Goal: Task Accomplishment & Management: Use online tool/utility

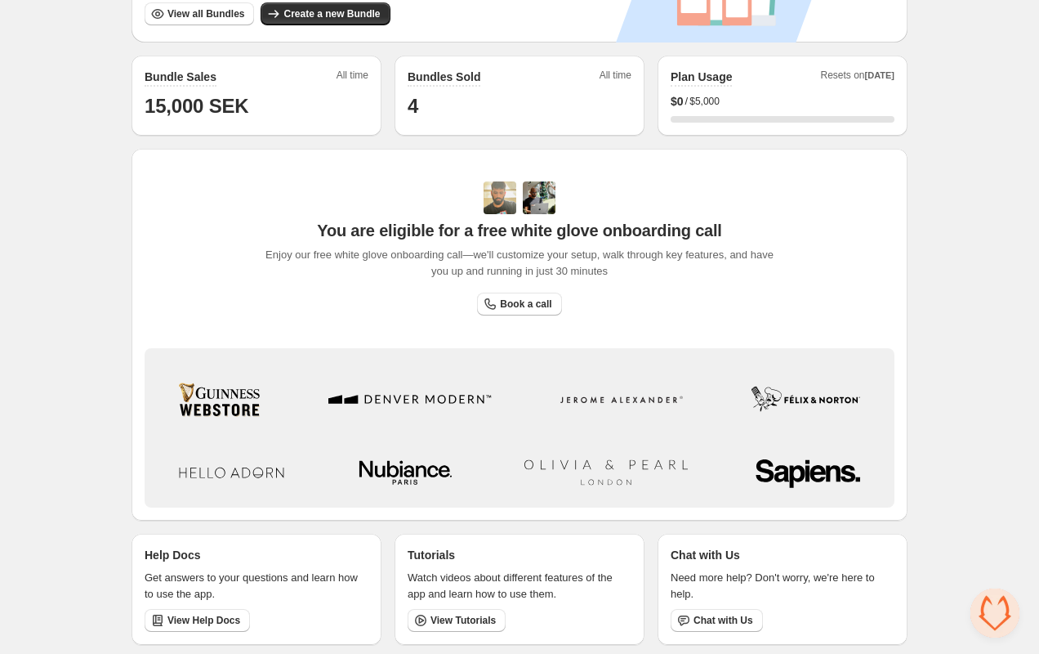
scroll to position [396, 0]
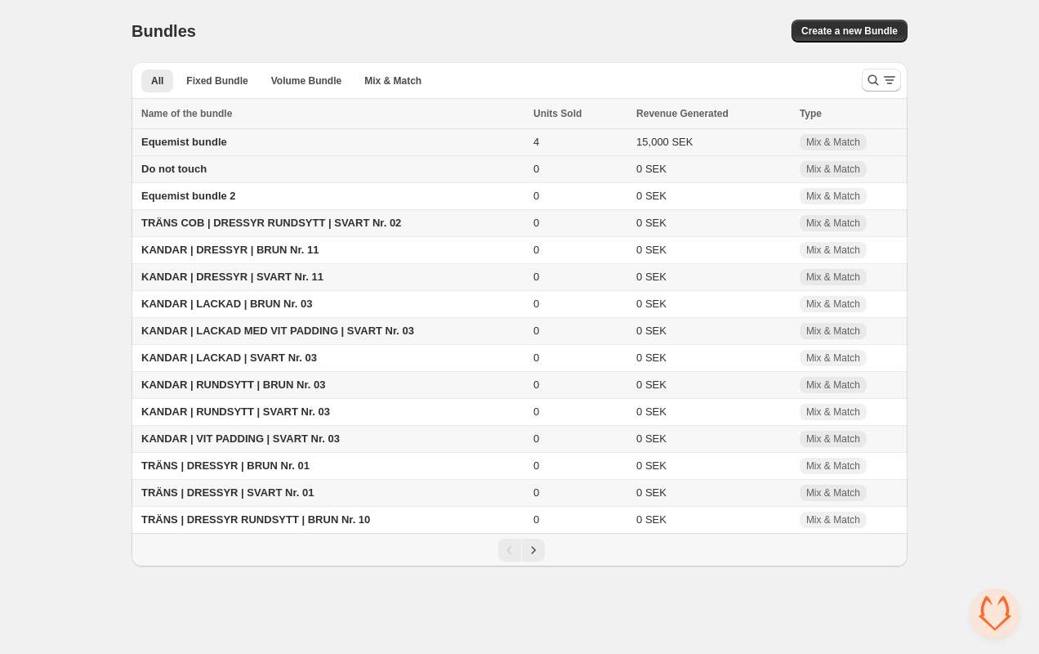
click at [212, 143] on span "Equemist bundle" at bounding box center [184, 142] width 86 height 12
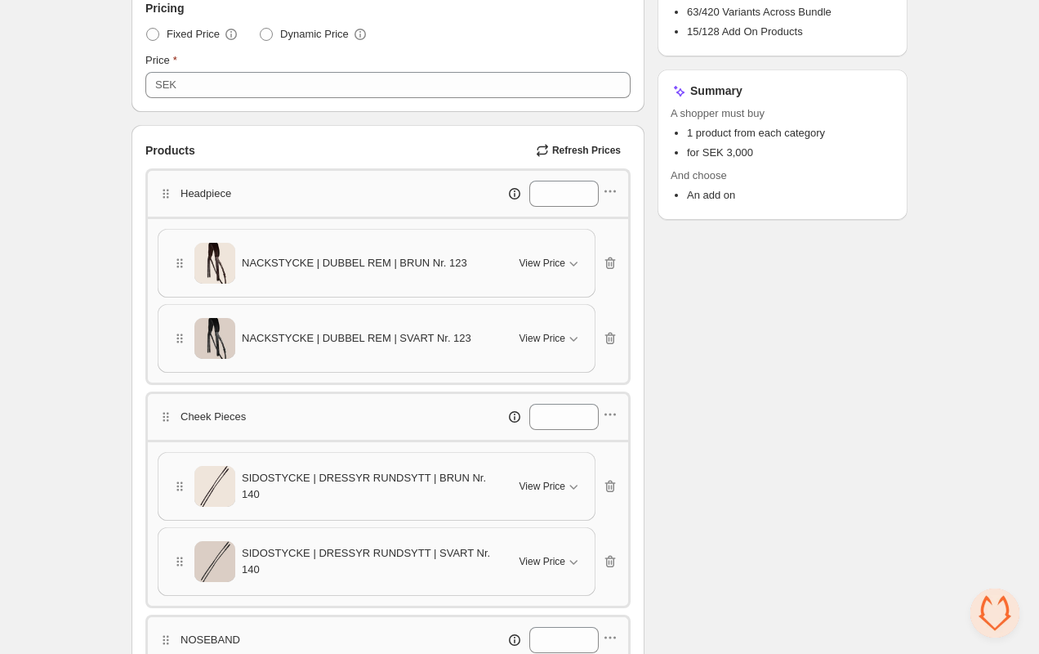
scroll to position [294, 0]
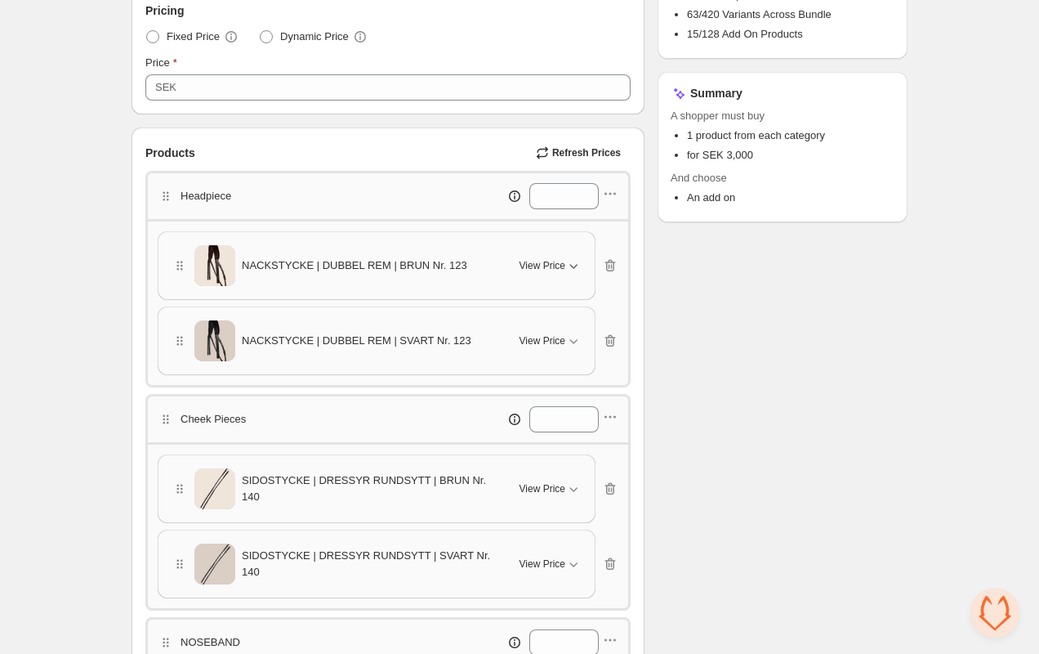
click at [549, 259] on span "View Price" at bounding box center [543, 265] width 46 height 13
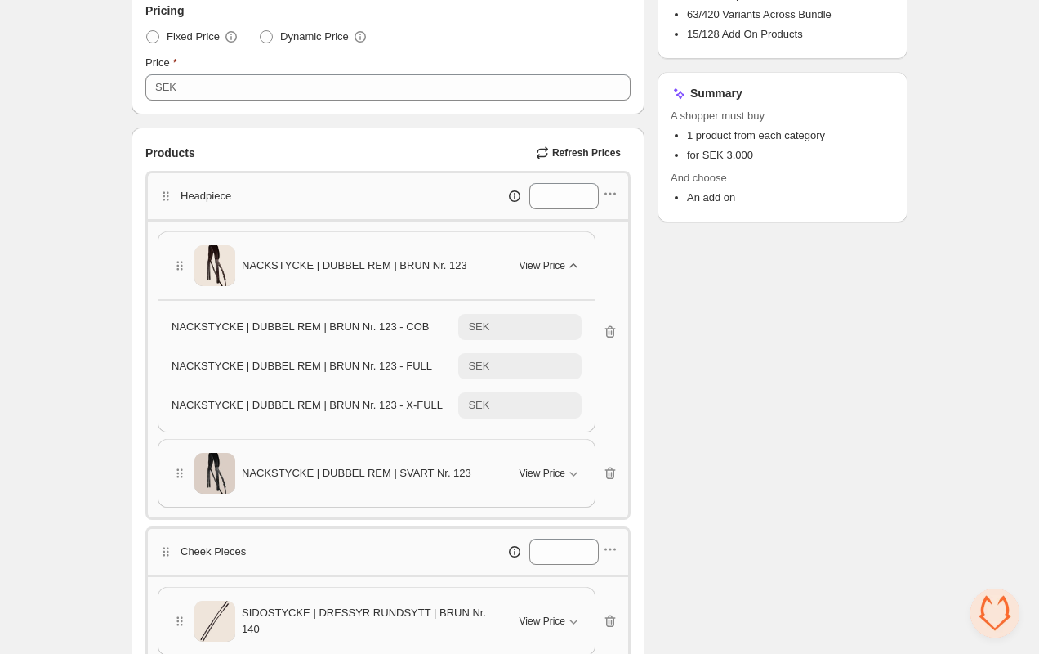
click at [549, 259] on span "View Price" at bounding box center [543, 265] width 46 height 13
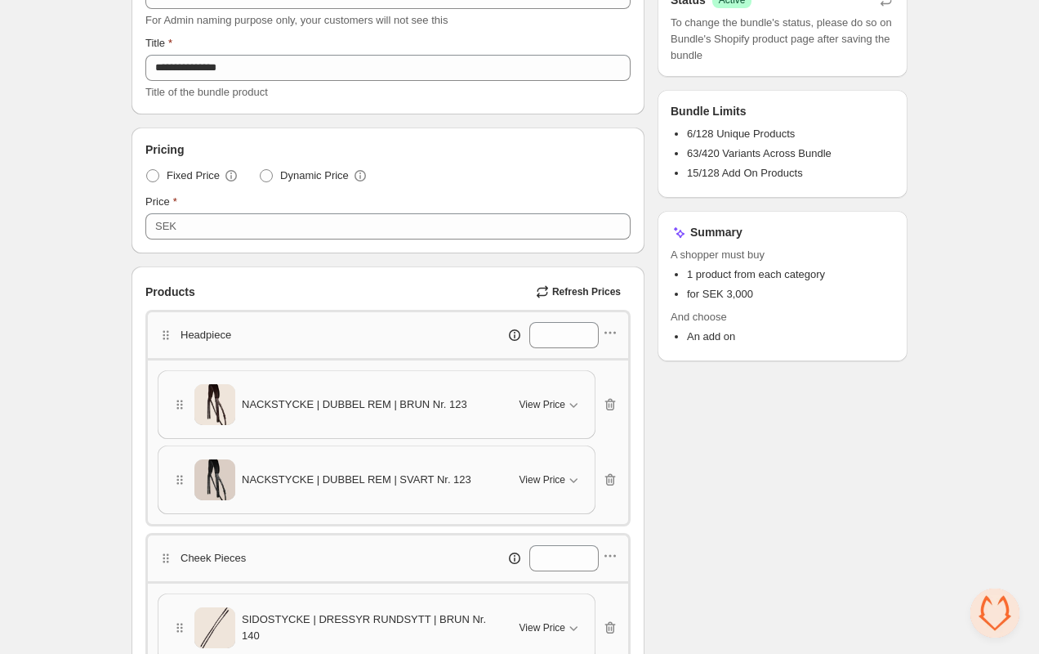
scroll to position [0, 0]
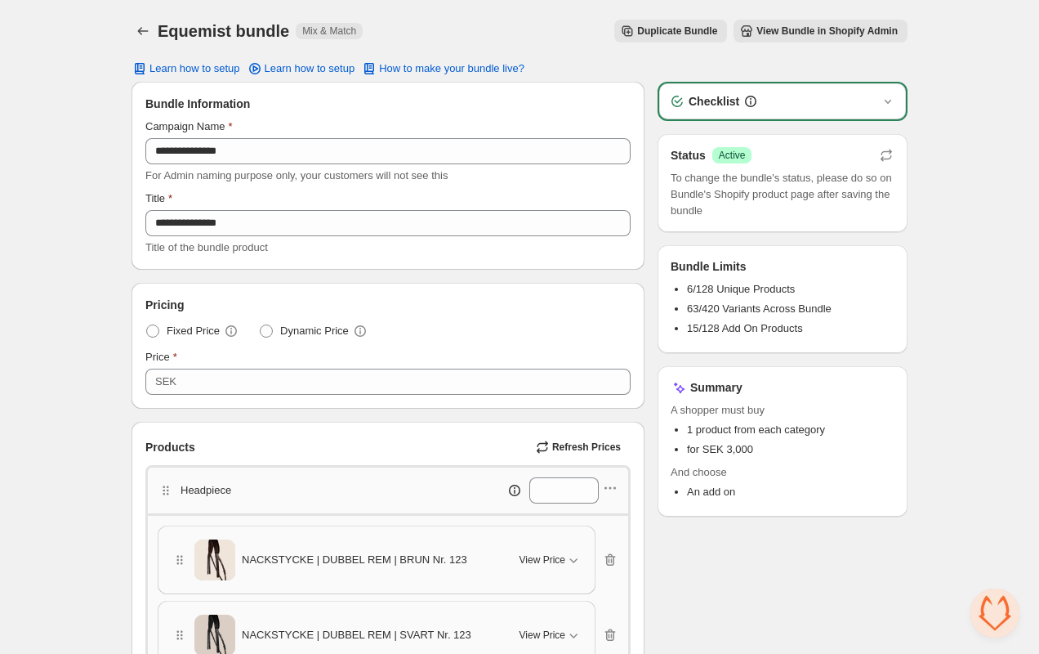
click at [431, 20] on div "Duplicate Bundle View Bundle in Shopify Admin" at bounding box center [642, 31] width 532 height 23
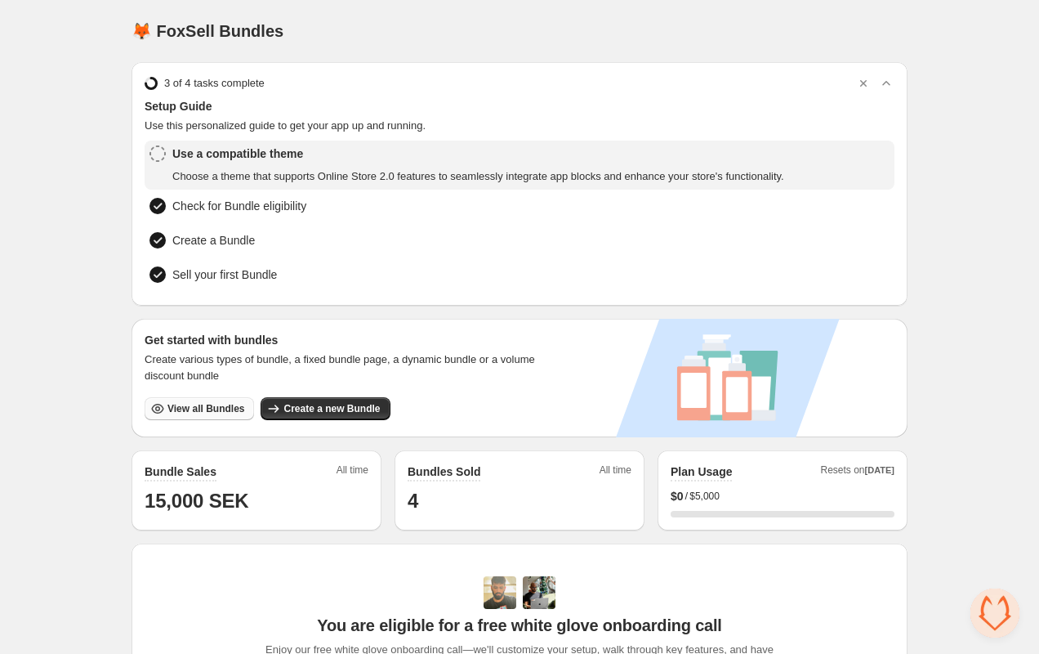
click at [206, 407] on span "View all Bundles" at bounding box center [206, 408] width 77 height 13
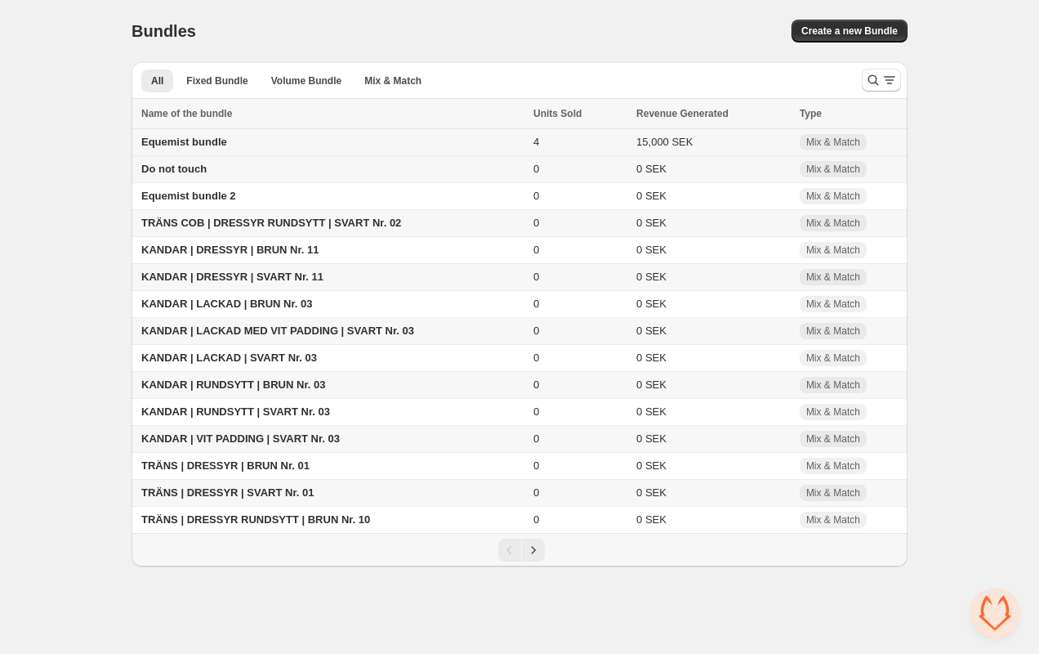
click at [217, 141] on span "Equemist bundle" at bounding box center [184, 142] width 86 height 12
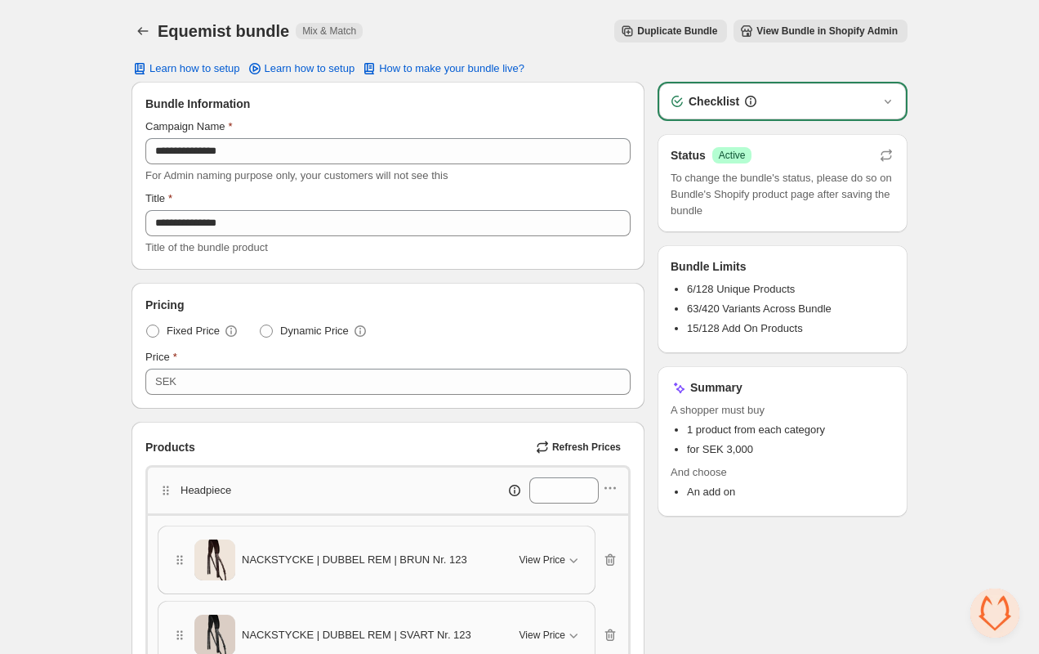
click at [649, 26] on span "Duplicate Bundle" at bounding box center [677, 31] width 80 height 13
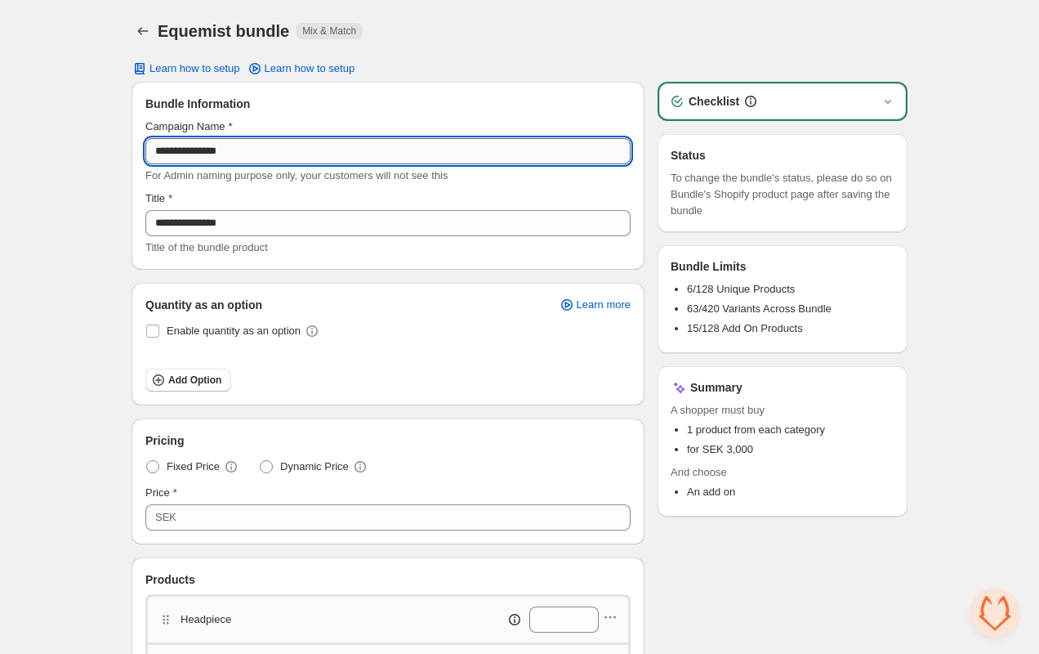
click at [337, 154] on input "**********" at bounding box center [387, 151] width 485 height 26
type input "**********"
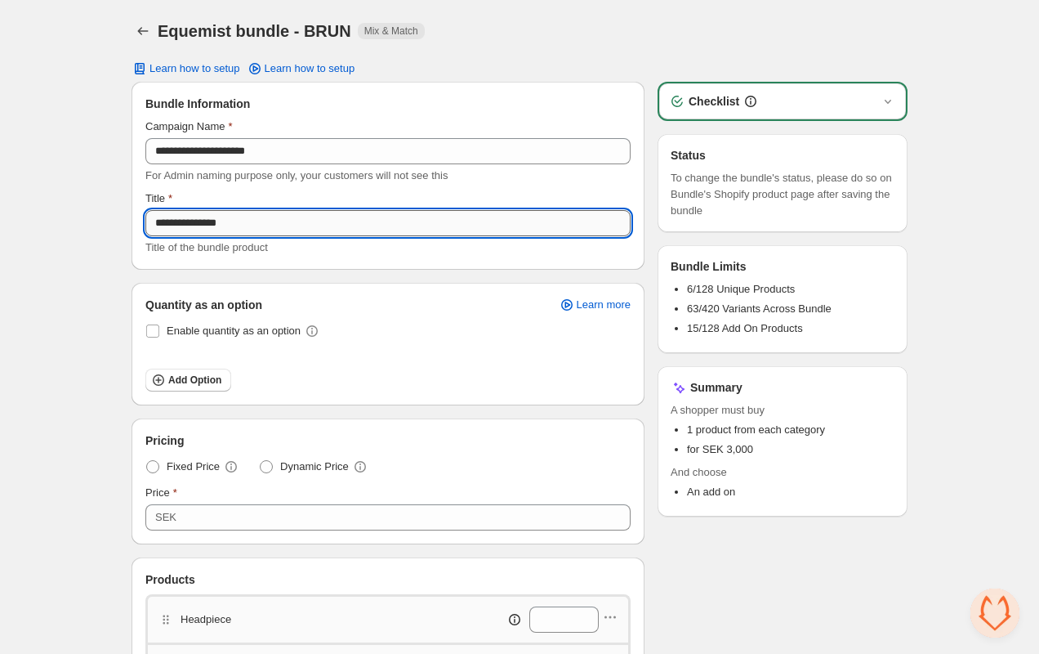
click at [410, 221] on input "**********" at bounding box center [387, 223] width 485 height 26
type input "**********"
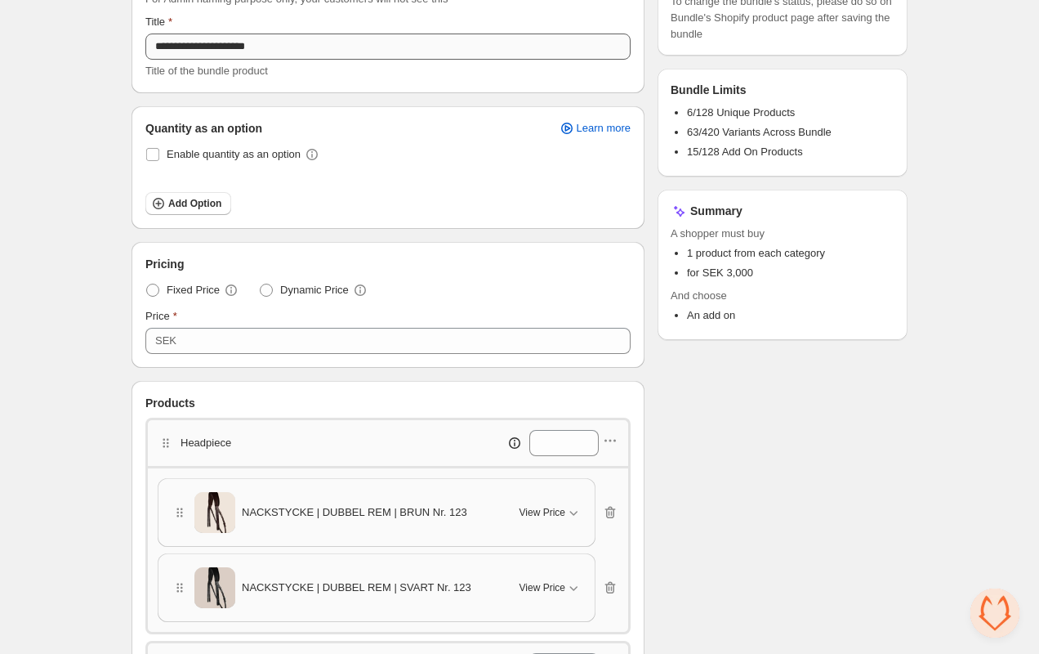
scroll to position [293, 0]
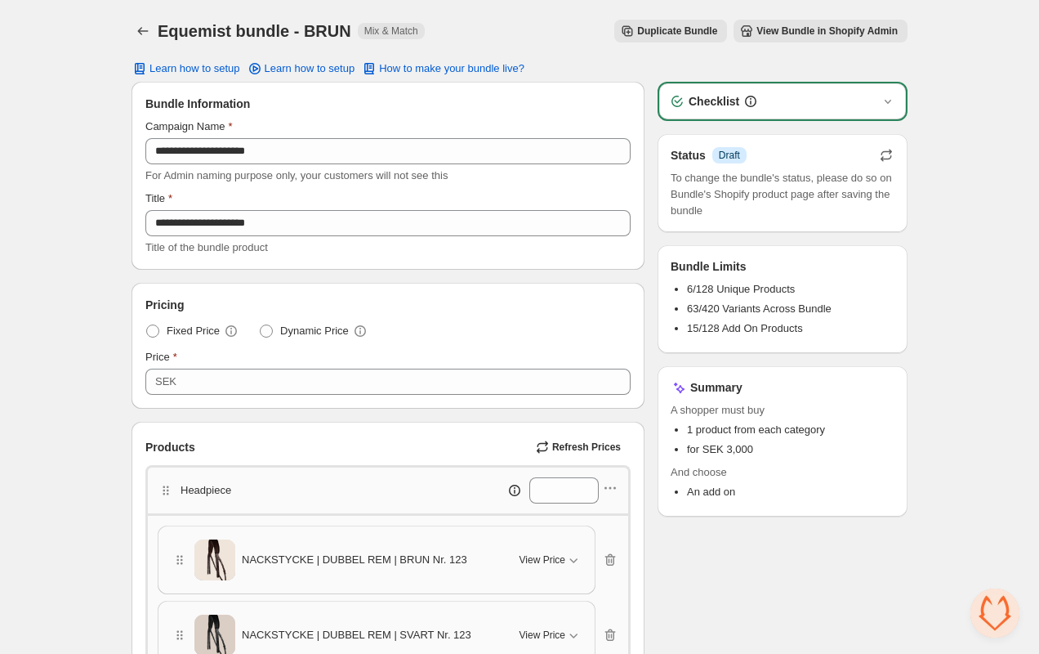
click at [890, 158] on icon "button" at bounding box center [886, 158] width 11 height 6
click at [684, 161] on h3 "Status" at bounding box center [688, 155] width 35 height 16
click at [768, 33] on span "View Bundle in Shopify Admin" at bounding box center [827, 31] width 141 height 13
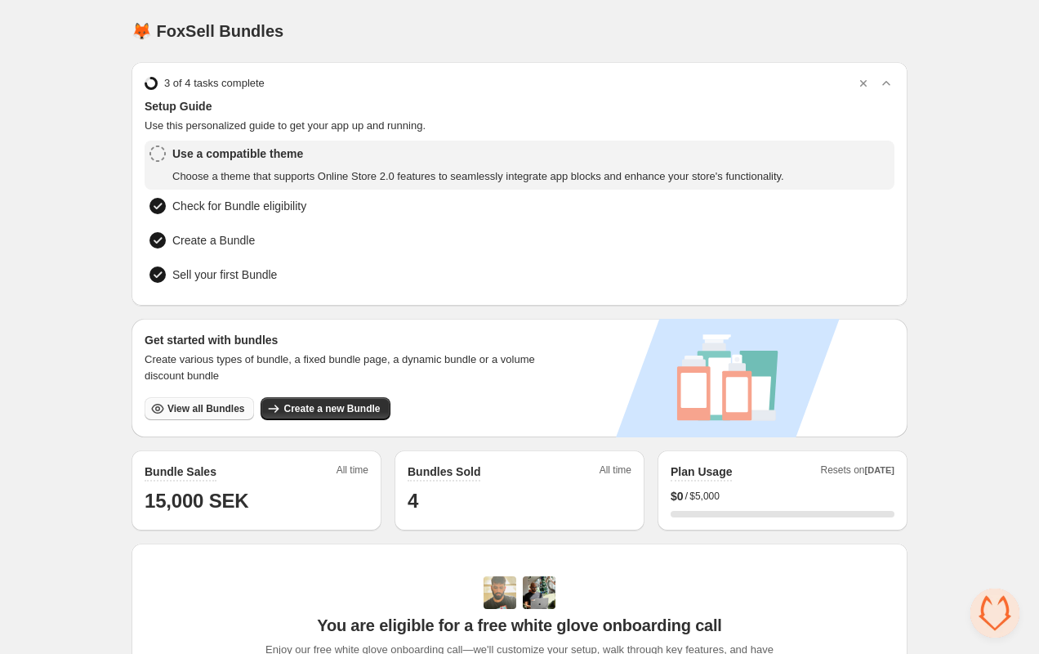
click at [208, 410] on span "View all Bundles" at bounding box center [206, 408] width 77 height 13
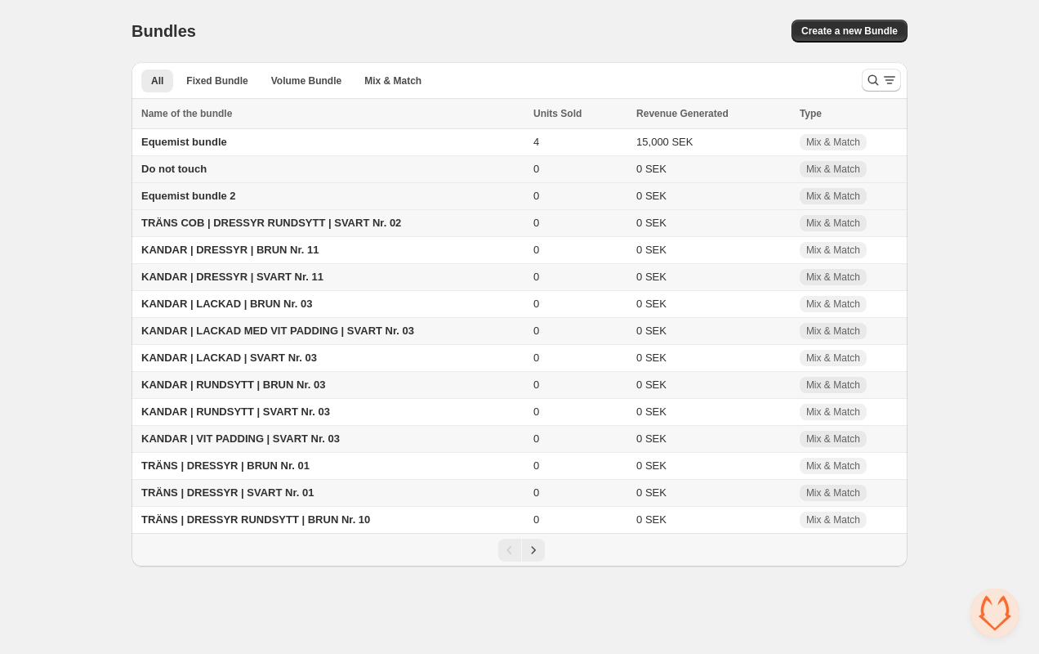
click at [154, 199] on span "Equemist bundle 2" at bounding box center [188, 196] width 95 height 12
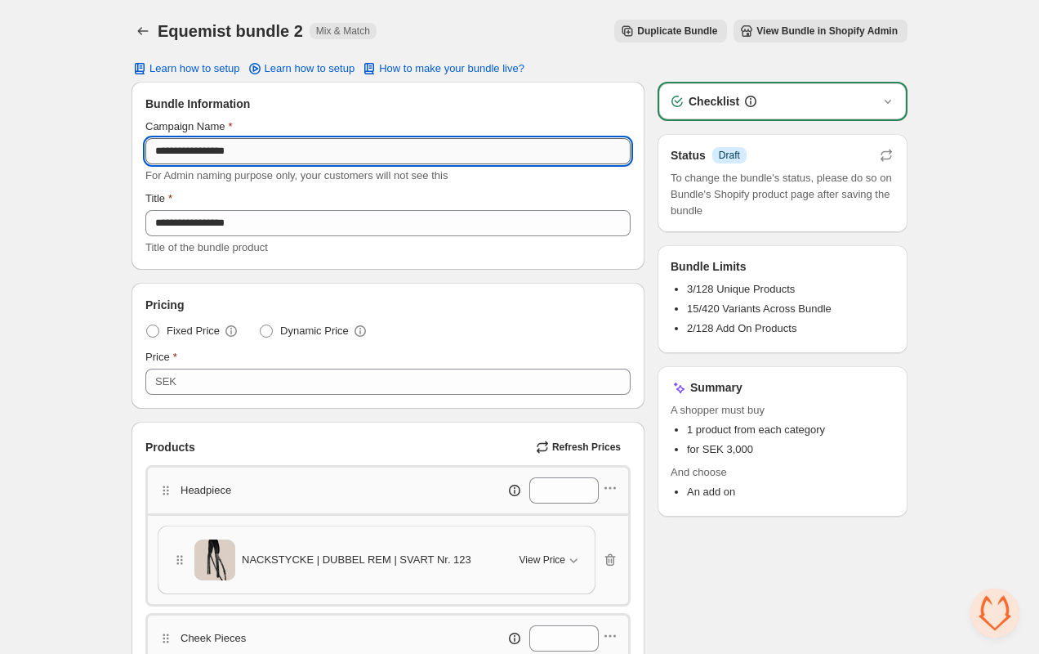
click at [305, 151] on input "**********" at bounding box center [387, 151] width 485 height 26
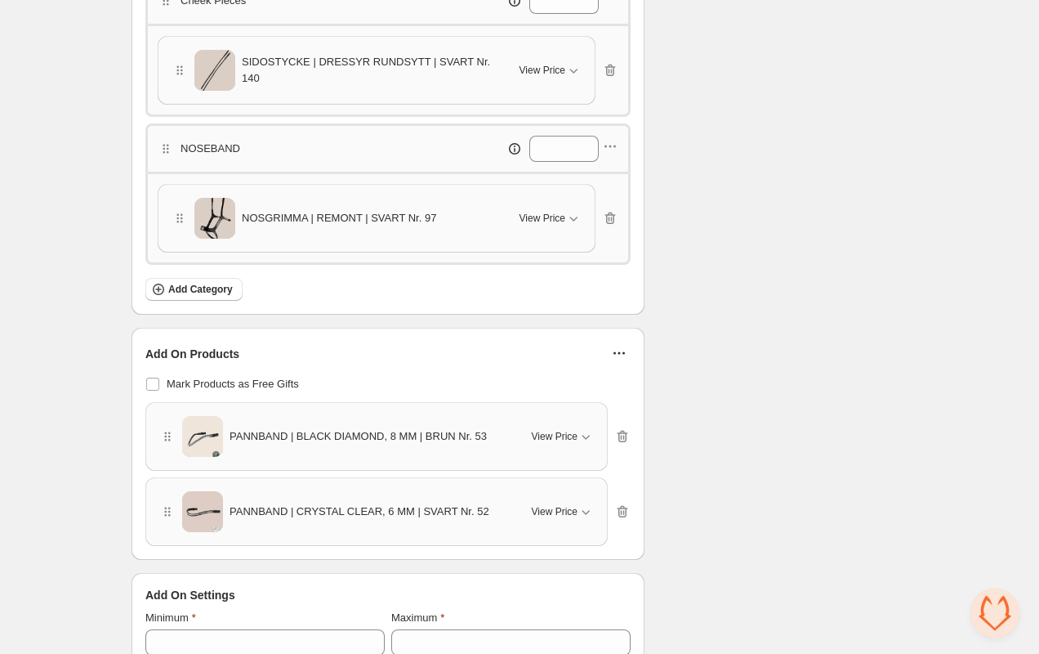
scroll to position [677, 0]
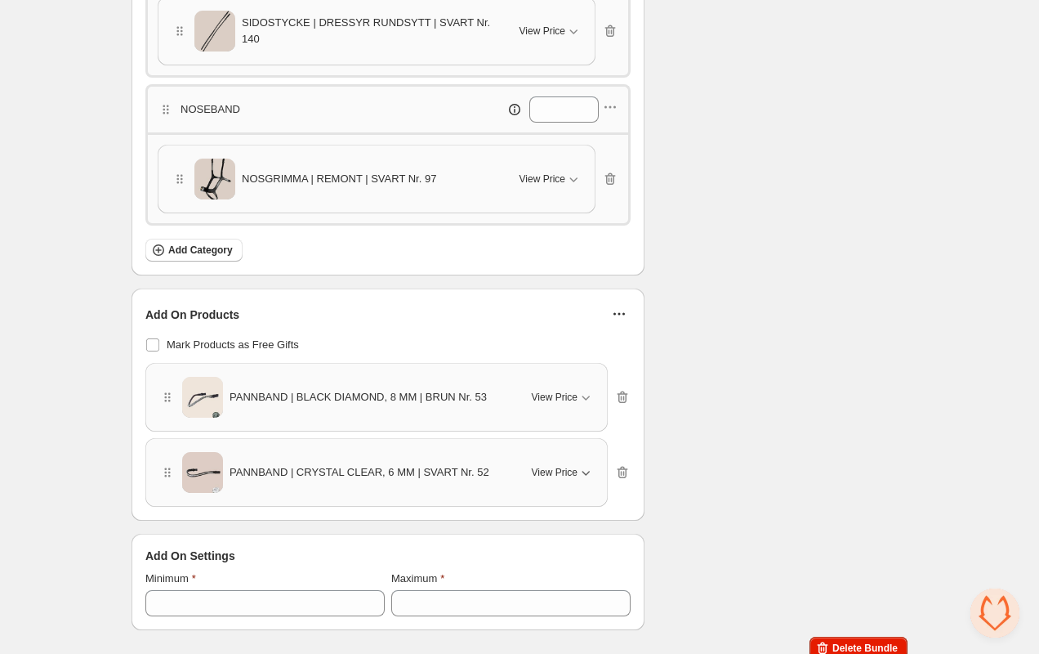
click at [564, 466] on span "View Price" at bounding box center [555, 472] width 46 height 13
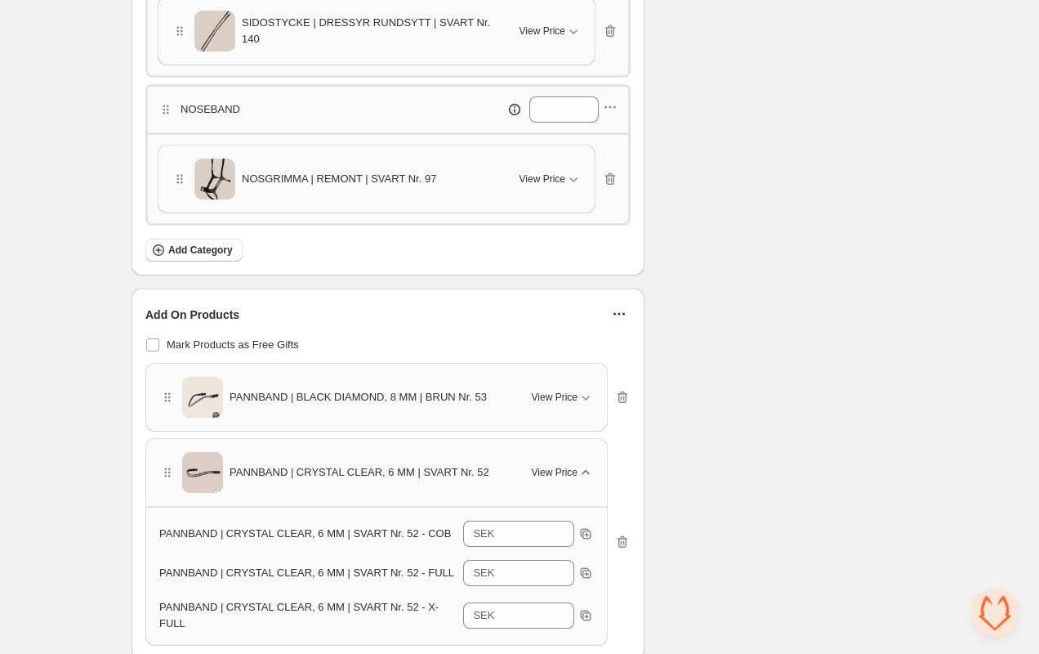
click at [564, 466] on span "View Price" at bounding box center [555, 472] width 46 height 13
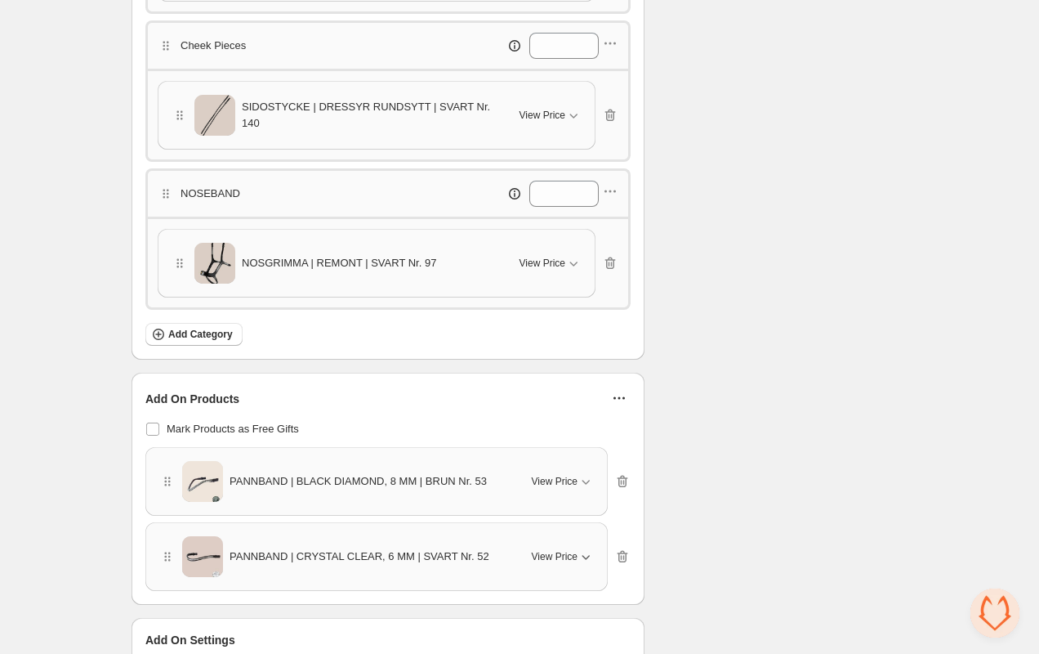
scroll to position [0, 0]
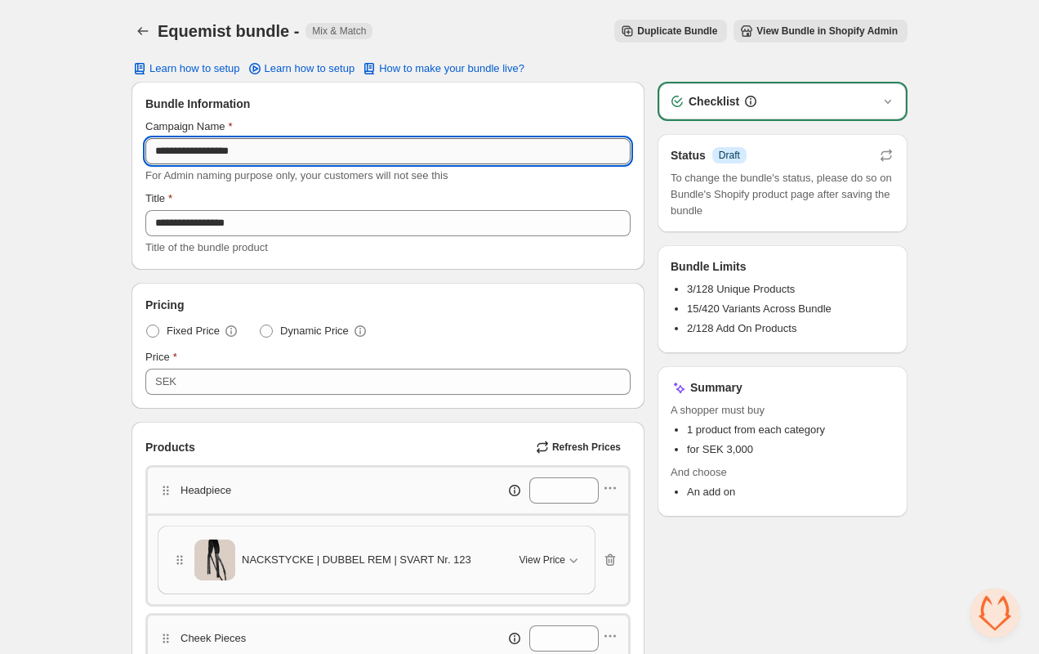
click at [276, 147] on input "**********" at bounding box center [387, 151] width 485 height 26
type input "**********"
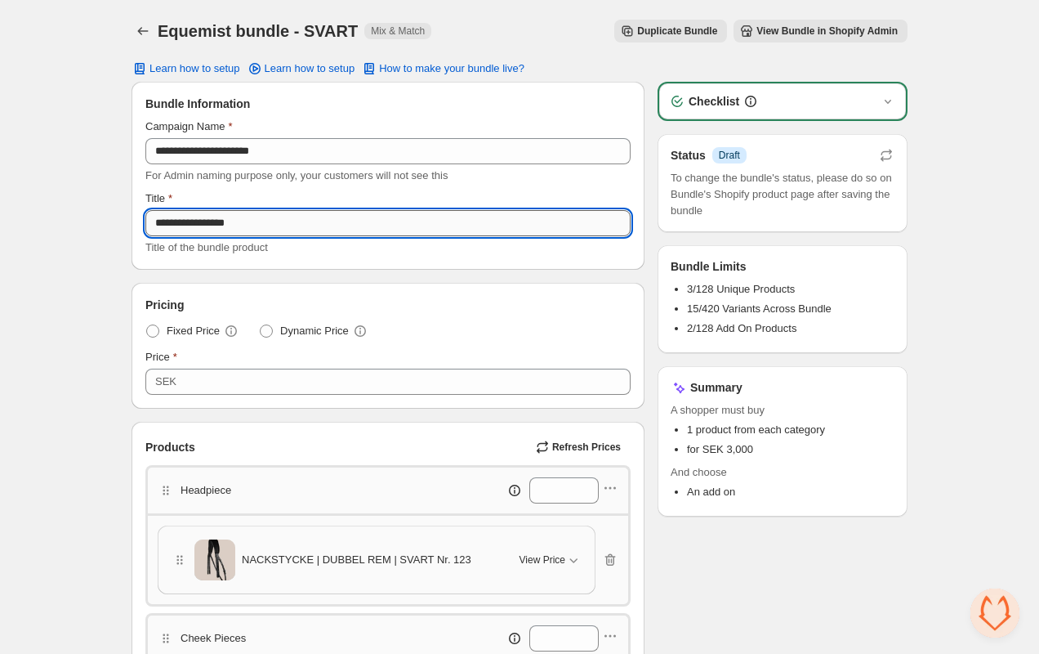
click at [279, 226] on input "**********" at bounding box center [387, 223] width 485 height 26
type input "**********"
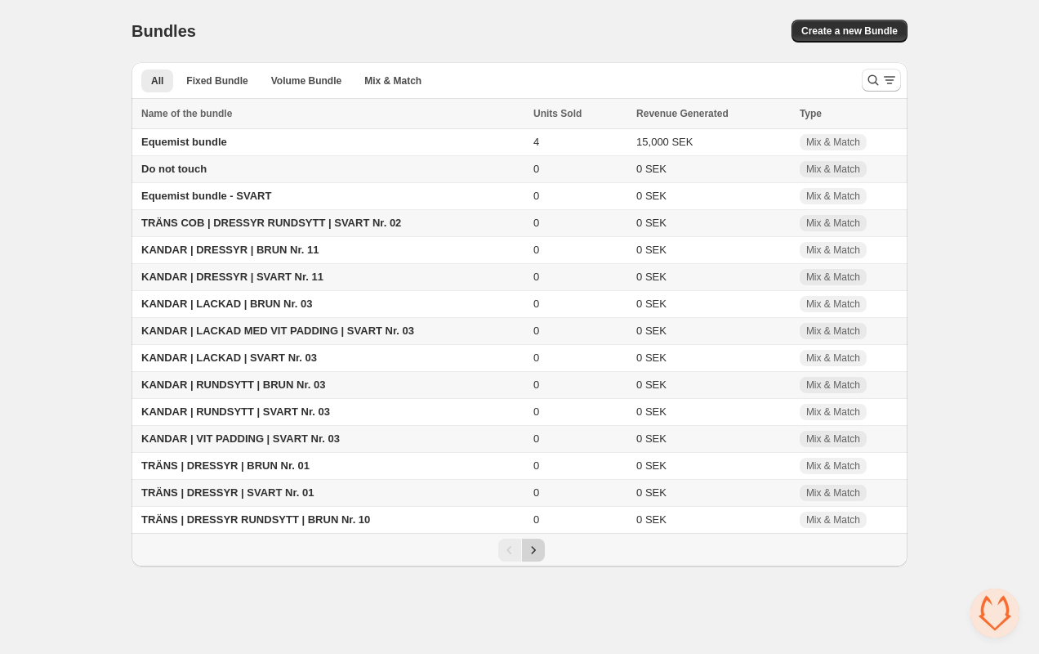
click at [530, 557] on icon "Next" at bounding box center [533, 550] width 16 height 16
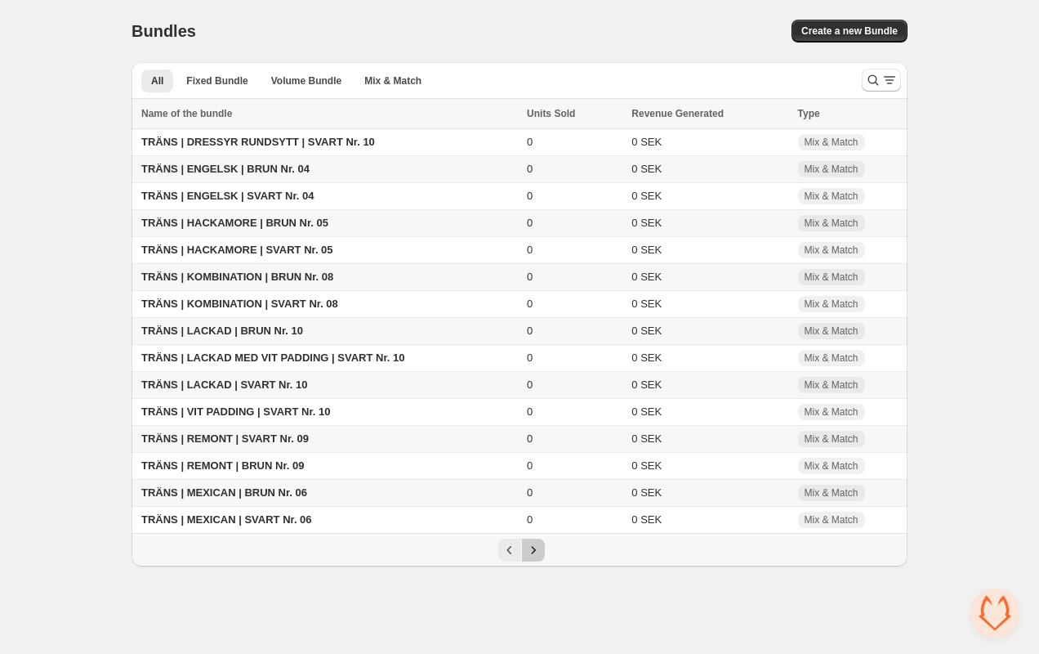
click at [533, 558] on icon "Next" at bounding box center [533, 550] width 16 height 16
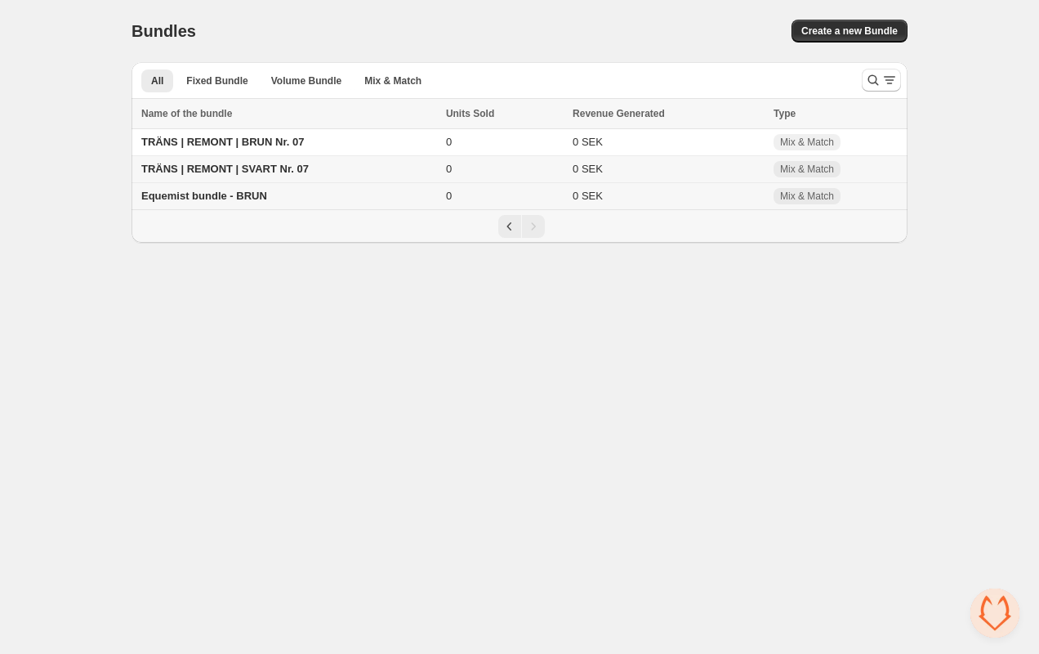
click at [212, 196] on span "Equemist bundle - BRUN" at bounding box center [204, 196] width 126 height 12
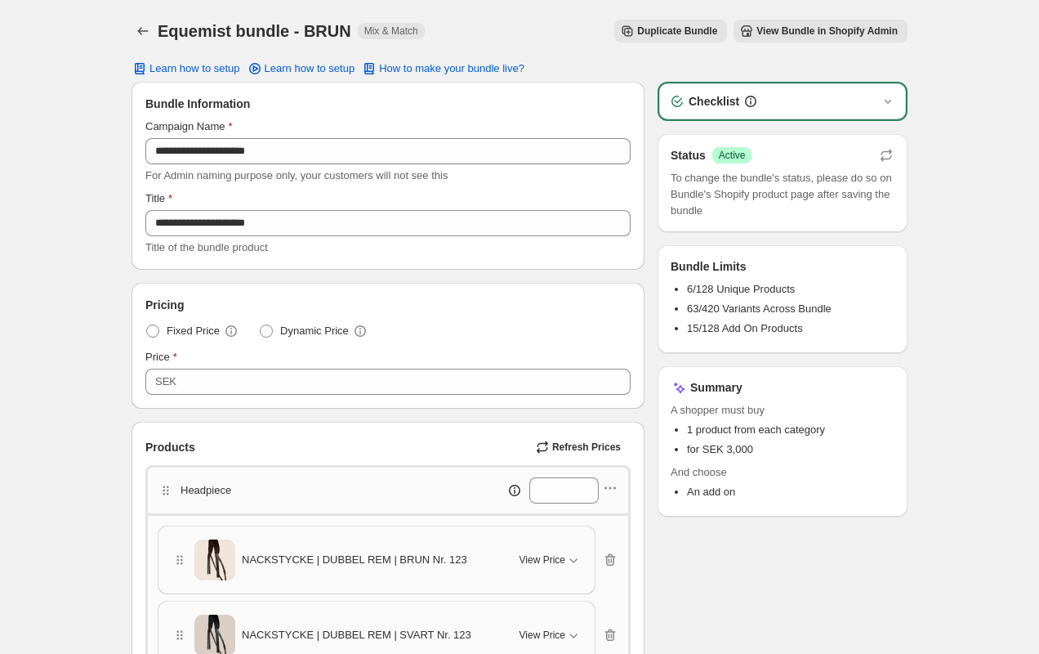
scroll to position [440, 0]
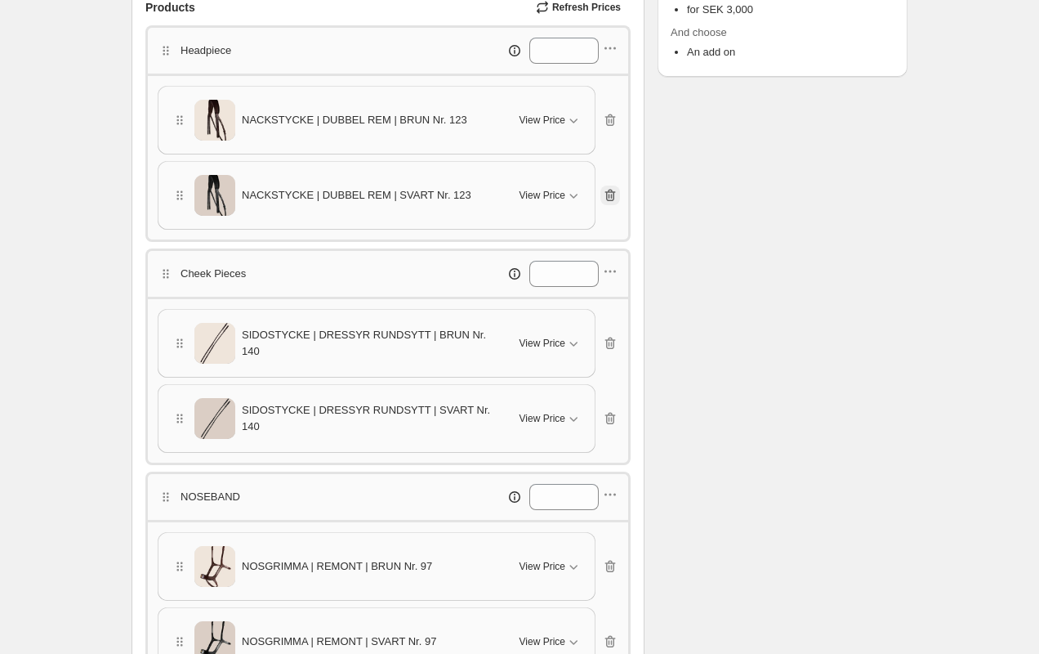
click at [611, 187] on icon "button" at bounding box center [610, 195] width 16 height 16
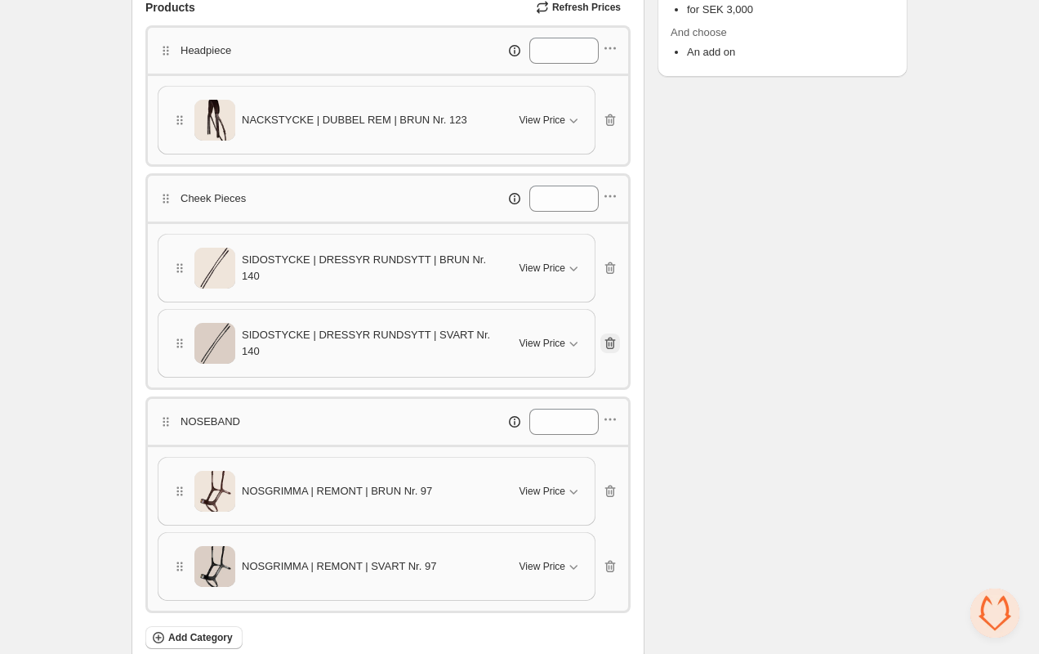
click at [612, 342] on icon "button" at bounding box center [612, 344] width 2 height 5
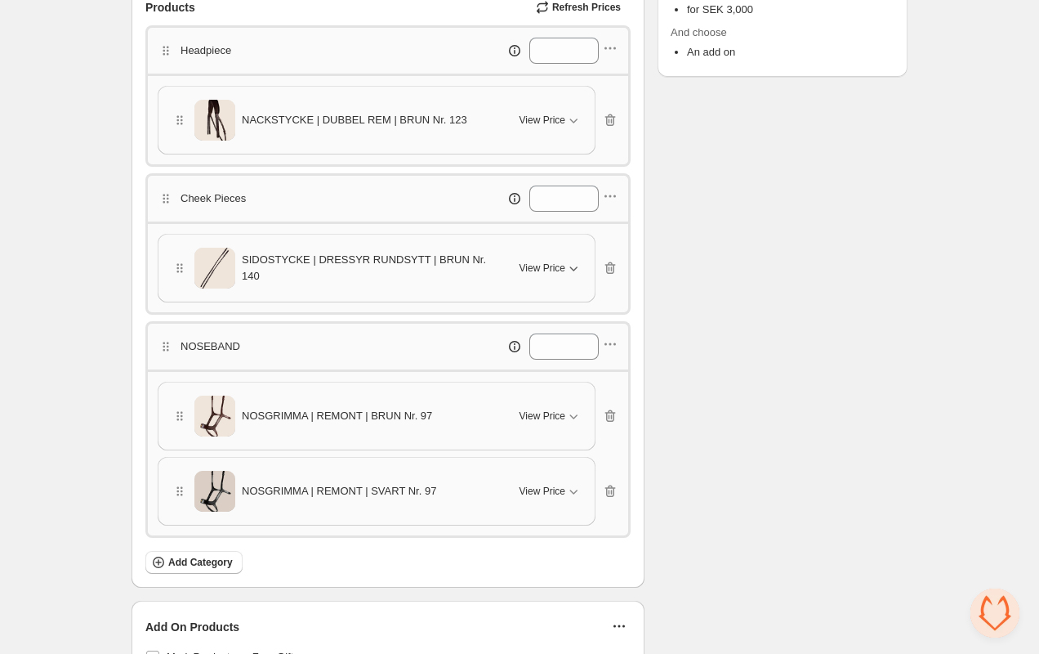
click at [568, 266] on icon "button" at bounding box center [573, 268] width 16 height 16
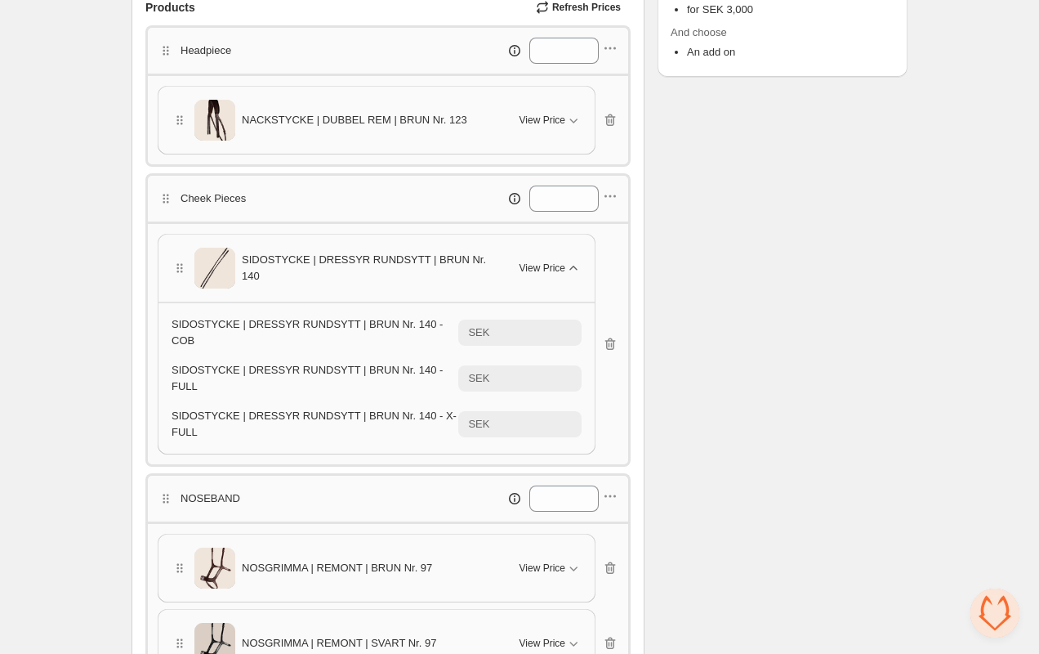
click at [568, 266] on icon "button" at bounding box center [573, 268] width 16 height 16
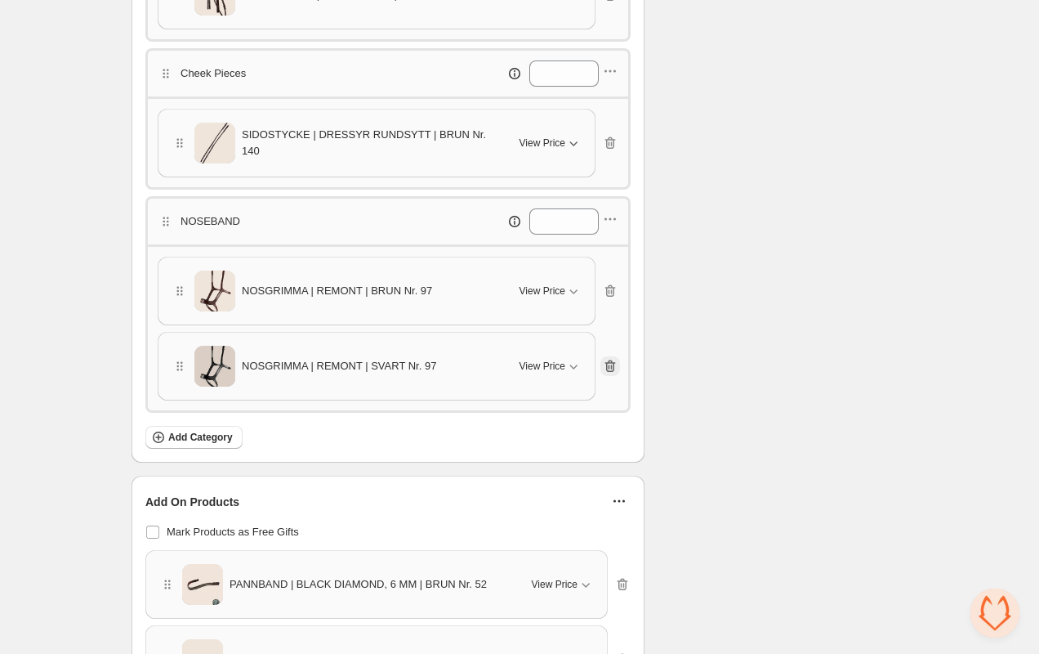
scroll to position [563, 0]
click at [614, 362] on icon "button" at bounding box center [610, 368] width 11 height 12
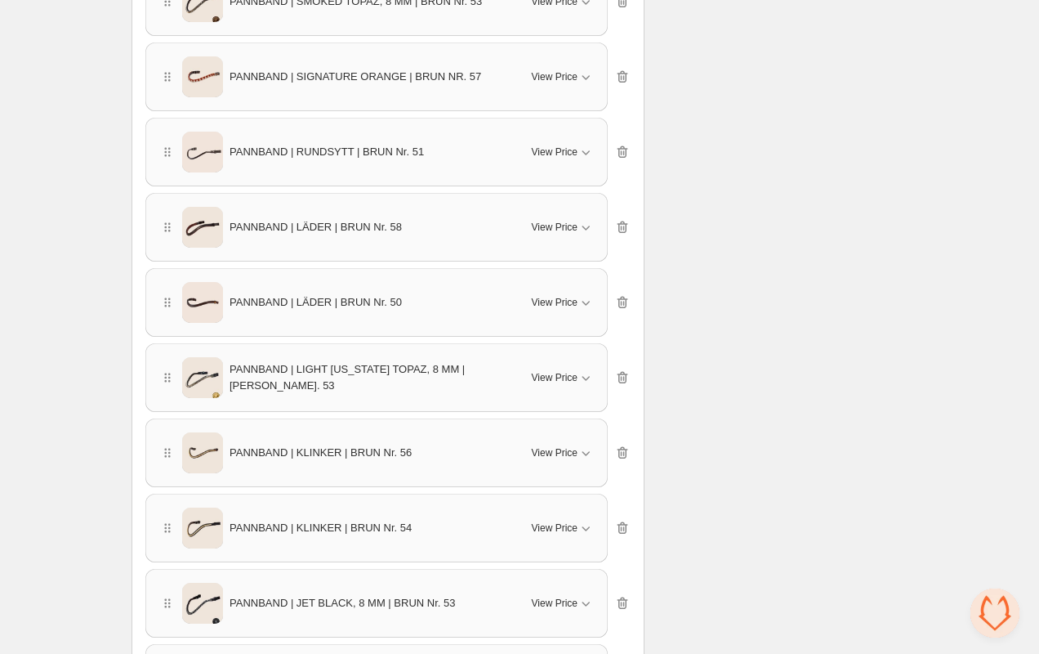
scroll to position [0, 0]
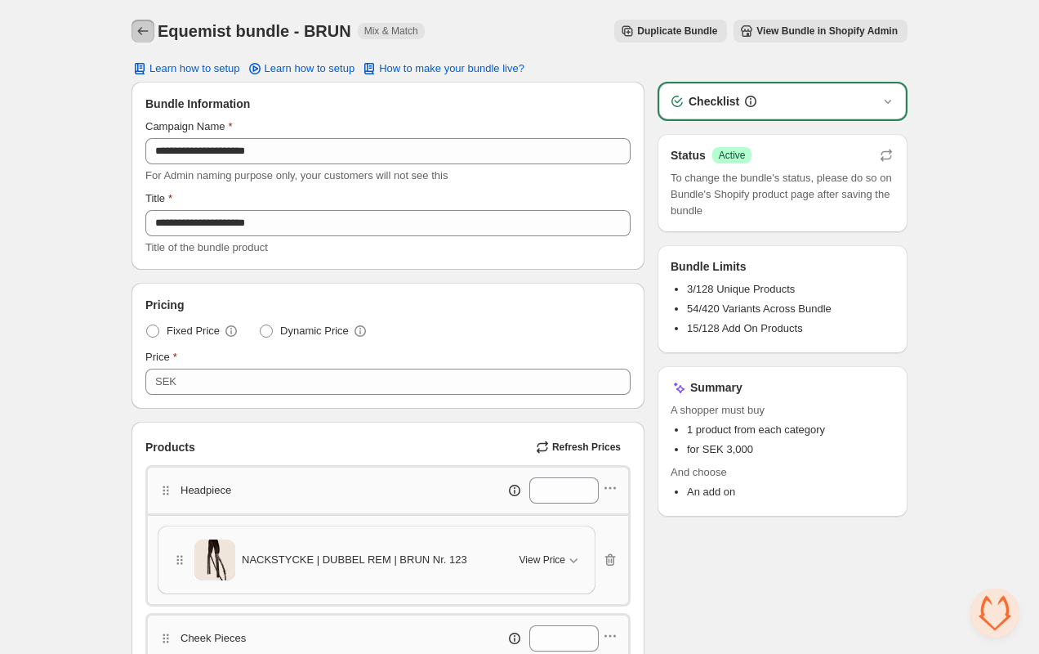
click at [143, 28] on icon "Back" at bounding box center [143, 31] width 16 height 16
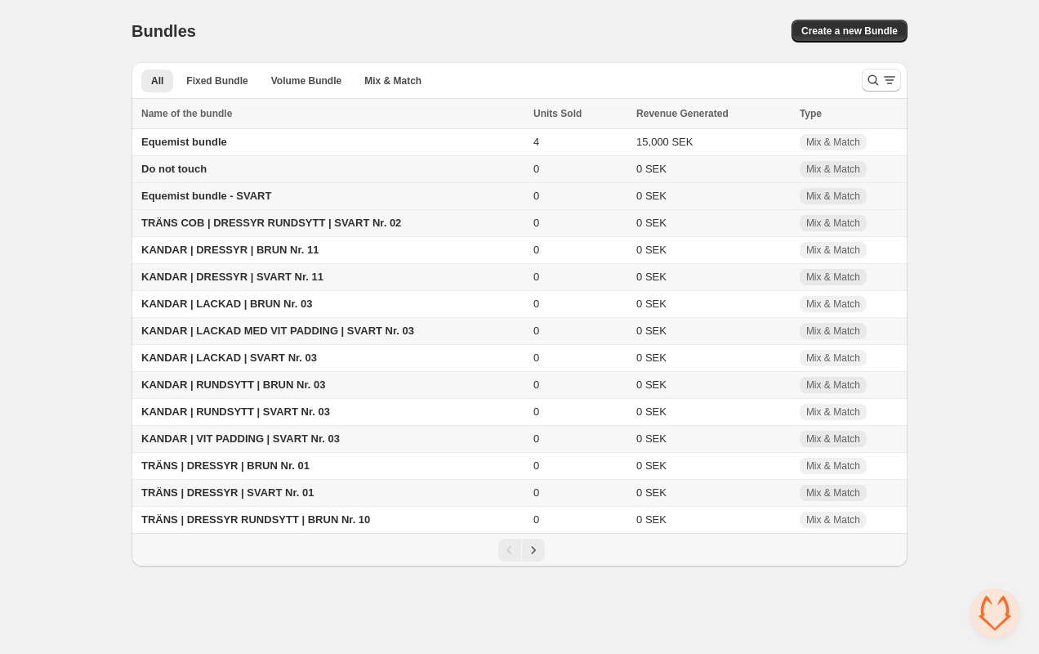
click at [250, 196] on span "Equemist bundle - SVART" at bounding box center [206, 196] width 130 height 12
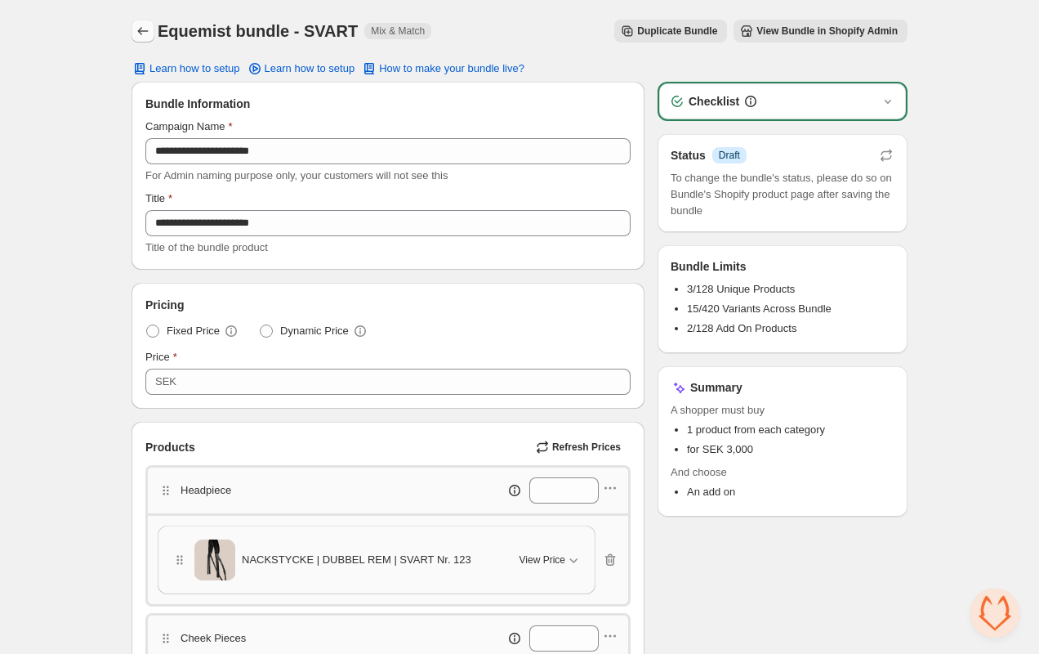
click at [139, 35] on icon "Back" at bounding box center [143, 31] width 16 height 16
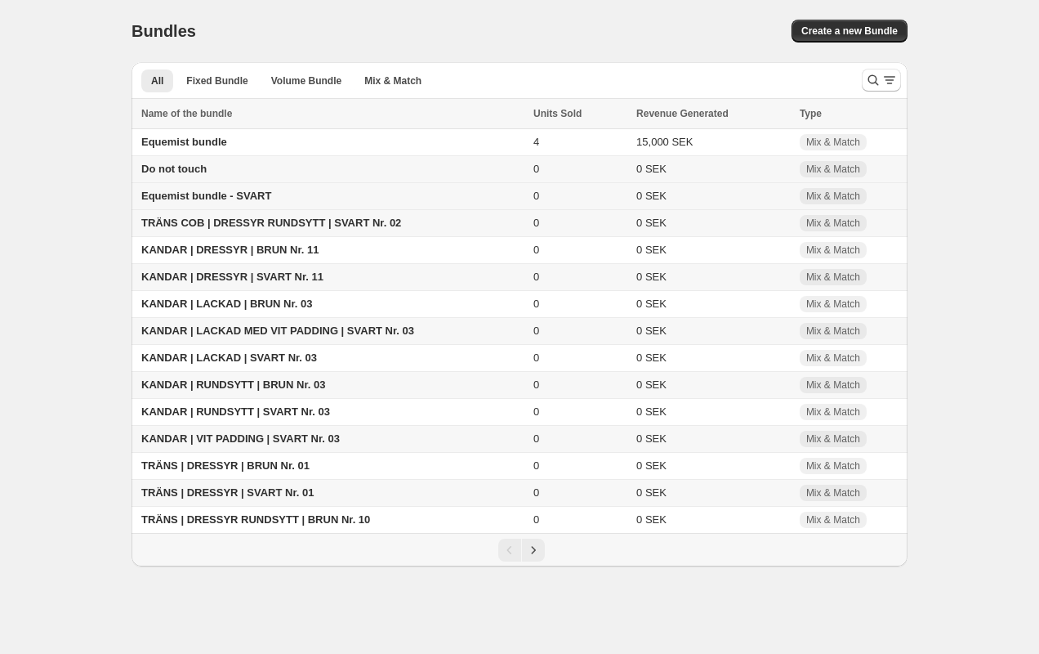
click at [213, 199] on span "Equemist bundle - SVART" at bounding box center [206, 196] width 130 height 12
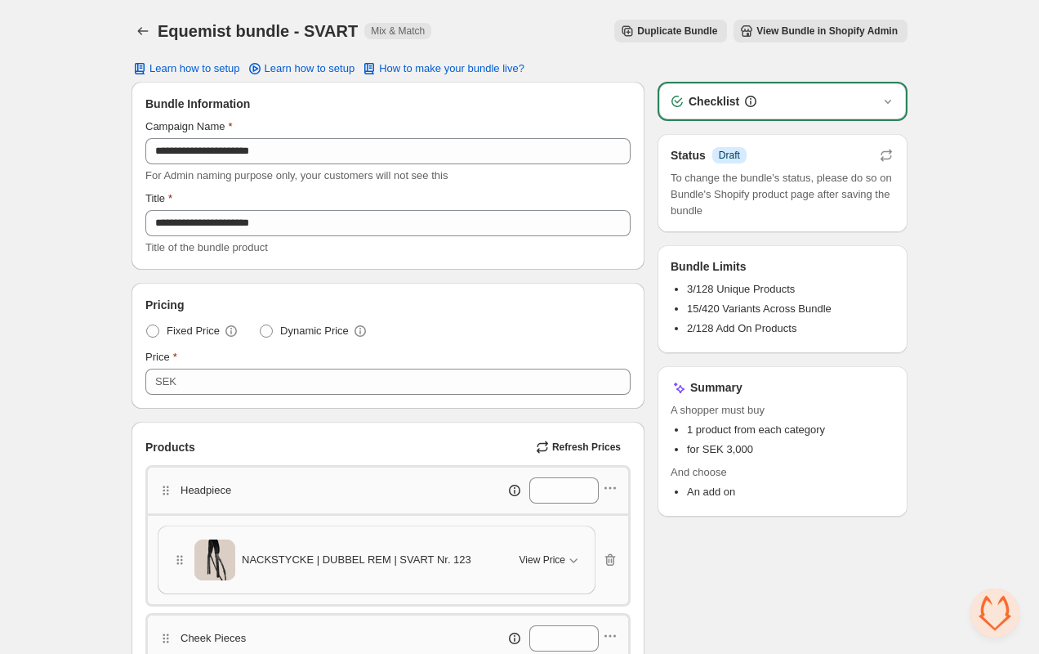
click at [796, 34] on span "View Bundle in Shopify Admin" at bounding box center [827, 31] width 141 height 13
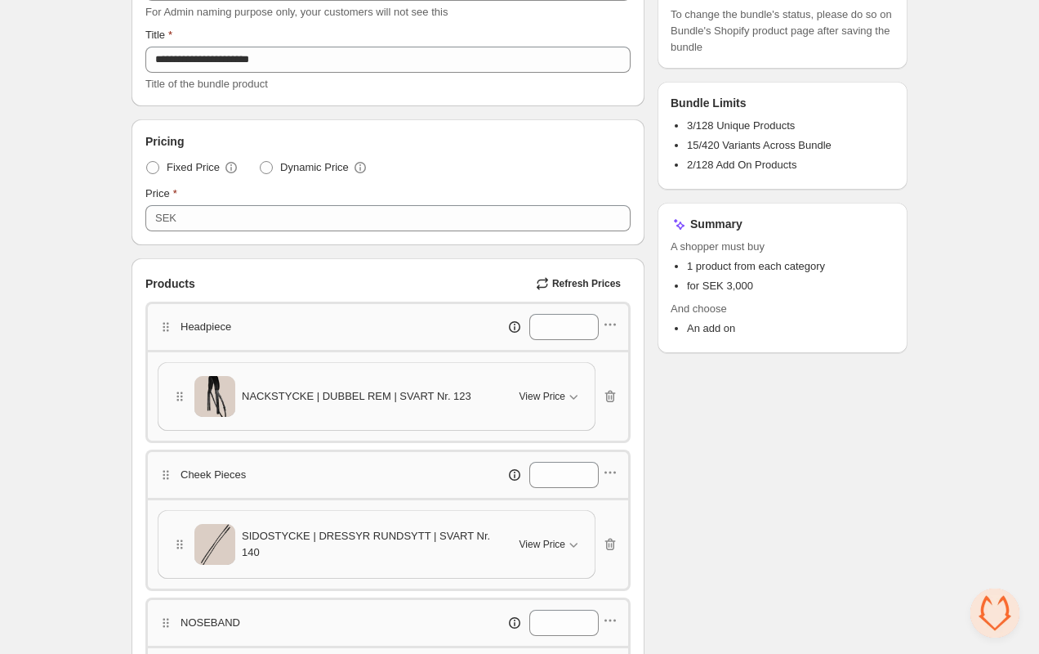
scroll to position [162, 0]
click at [567, 395] on icon "button" at bounding box center [573, 398] width 16 height 16
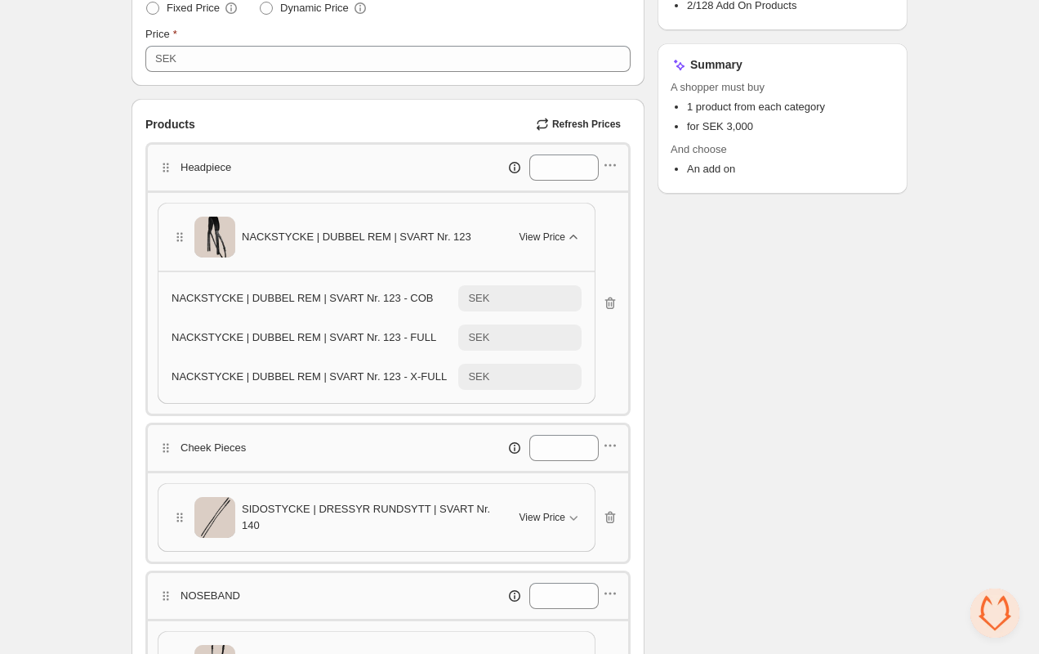
scroll to position [336, 0]
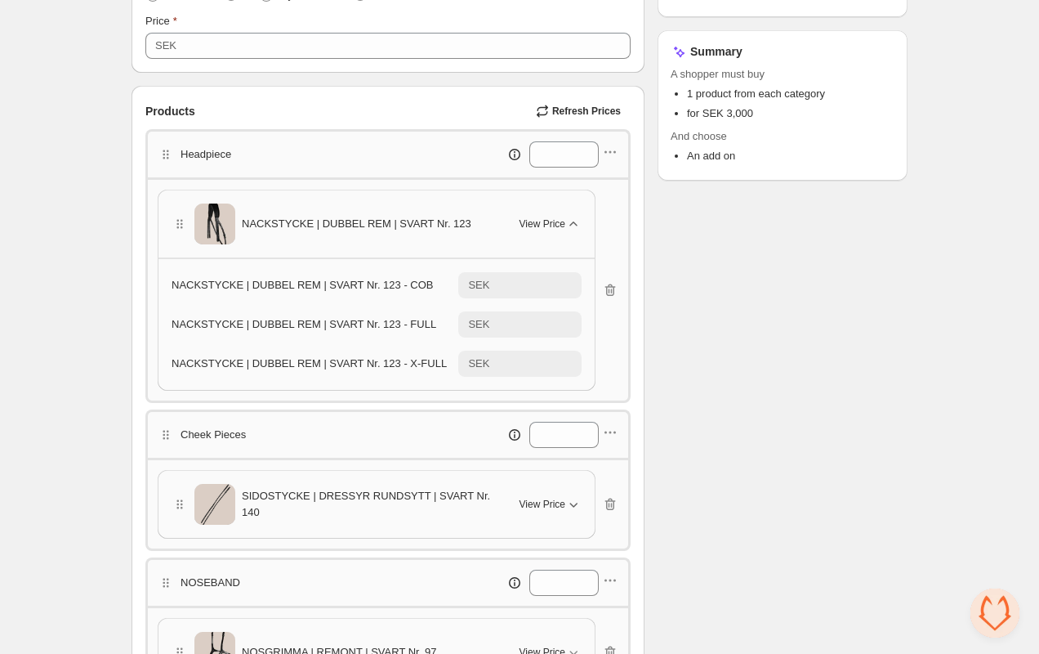
click at [554, 499] on span "View Price" at bounding box center [543, 504] width 46 height 13
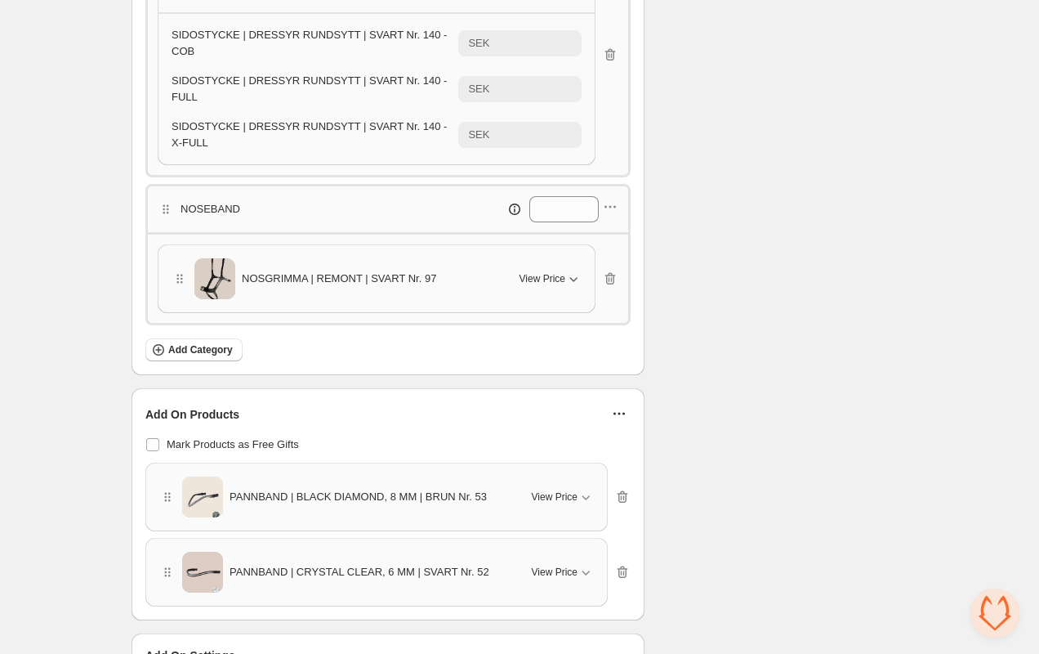
scroll to position [867, 0]
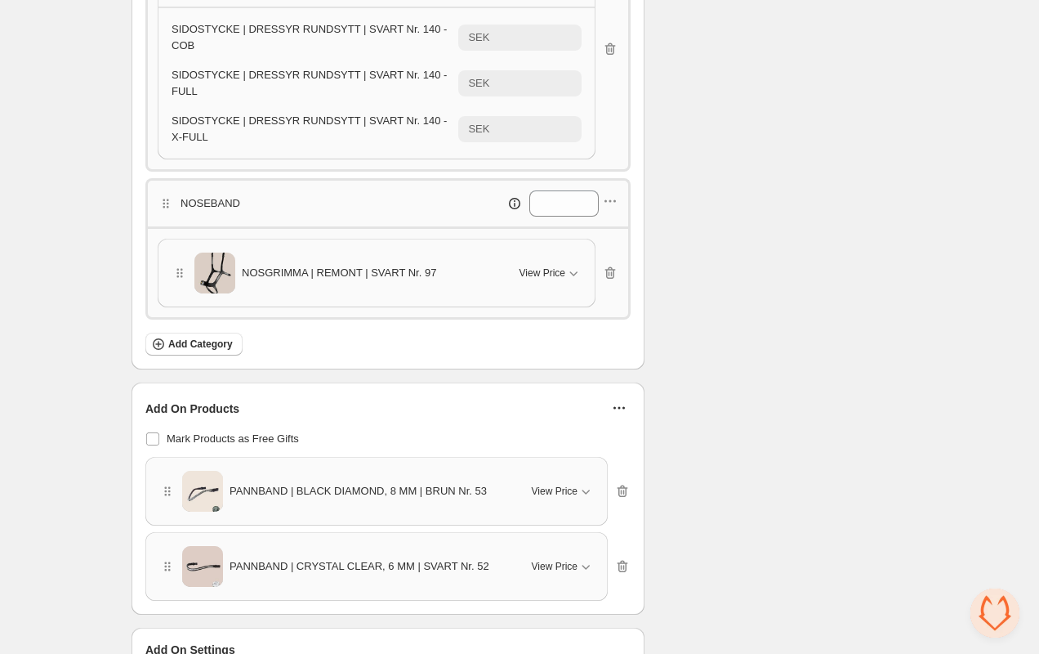
click at [541, 252] on div "NOSGRIMMA | REMONT | SVART Nr. 97 View Price" at bounding box center [377, 272] width 410 height 41
click at [555, 266] on span "View Price" at bounding box center [543, 272] width 46 height 13
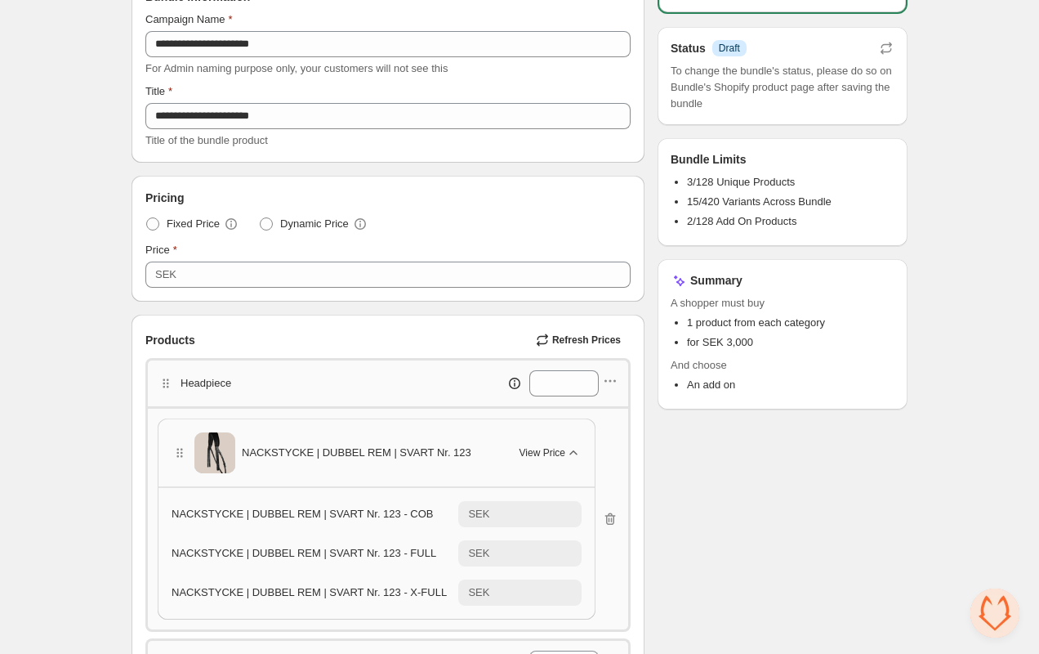
scroll to position [0, 0]
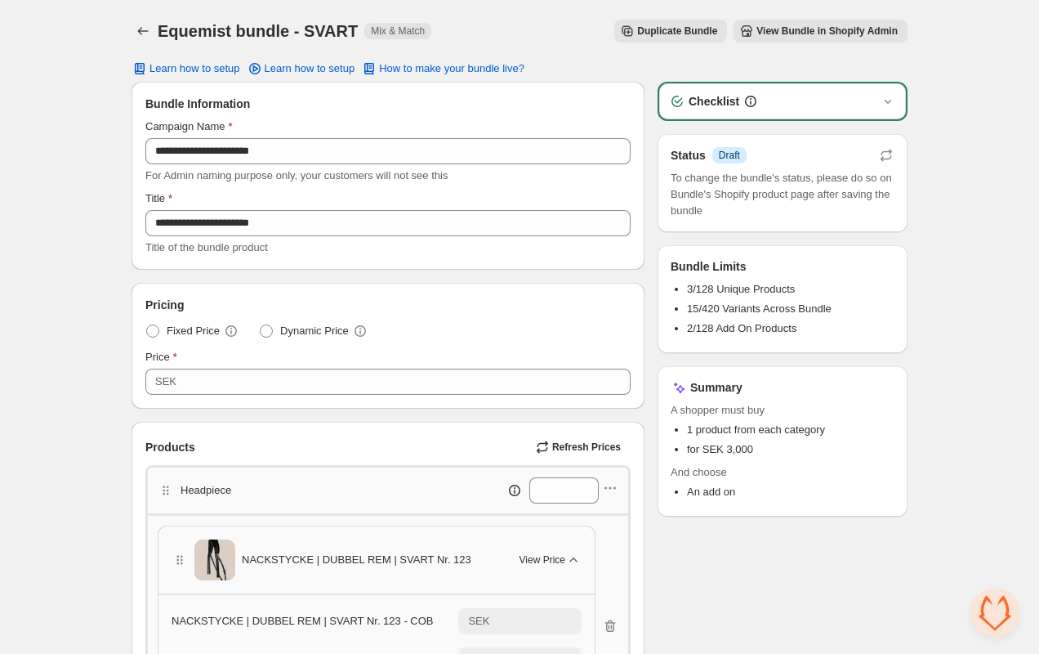
click at [780, 25] on button "View Bundle in Shopify Admin" at bounding box center [821, 31] width 174 height 23
